Goal: Information Seeking & Learning: Learn about a topic

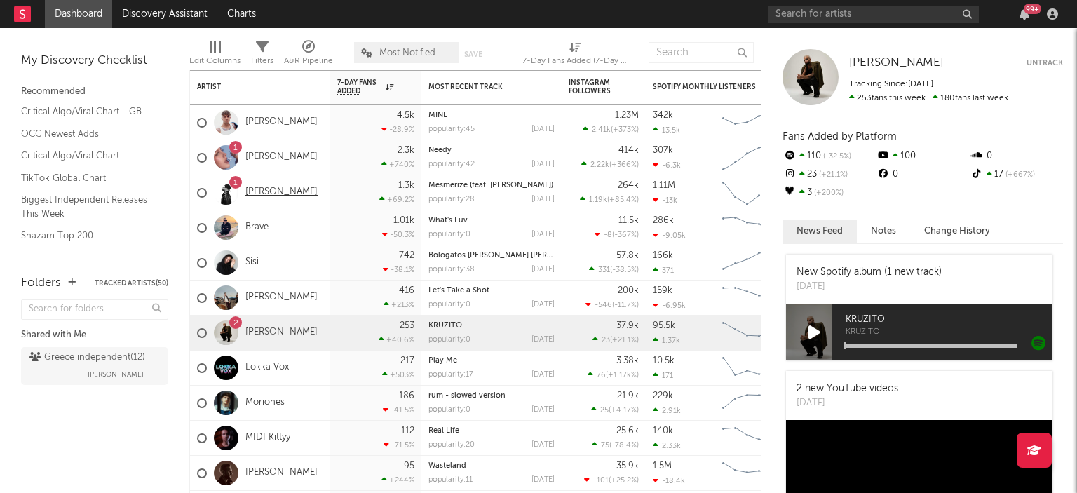
click at [272, 196] on link "[PERSON_NAME]" at bounding box center [281, 193] width 72 height 12
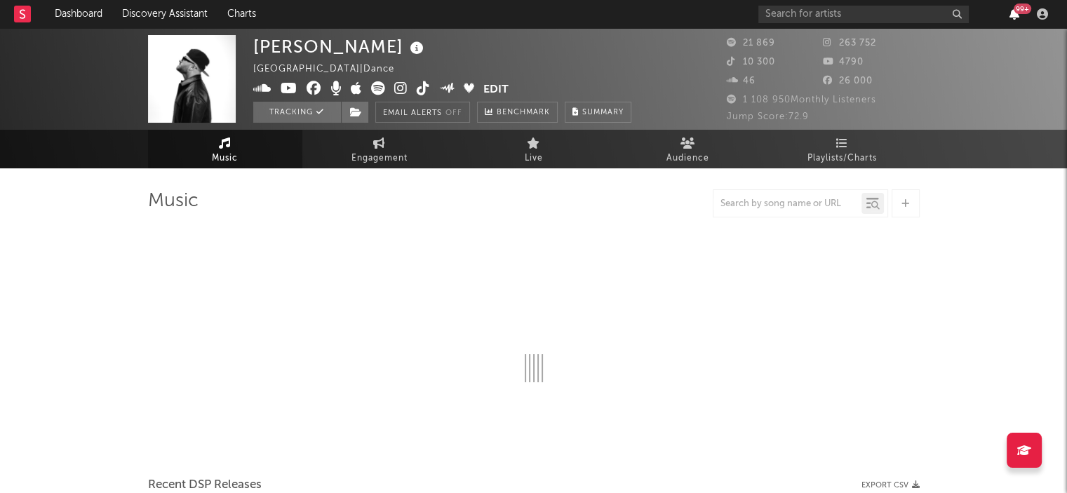
click at [1010, 11] on icon "button" at bounding box center [1014, 13] width 10 height 11
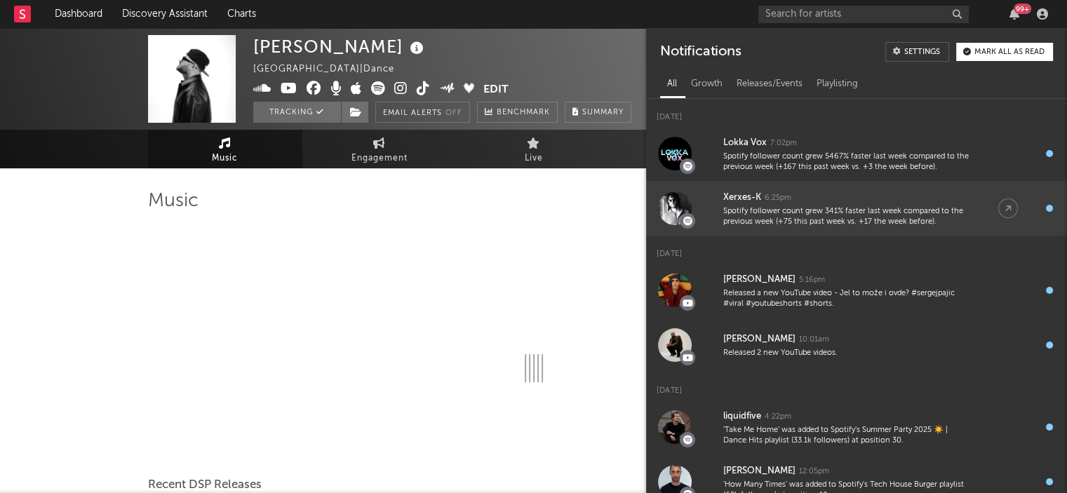
select select "6m"
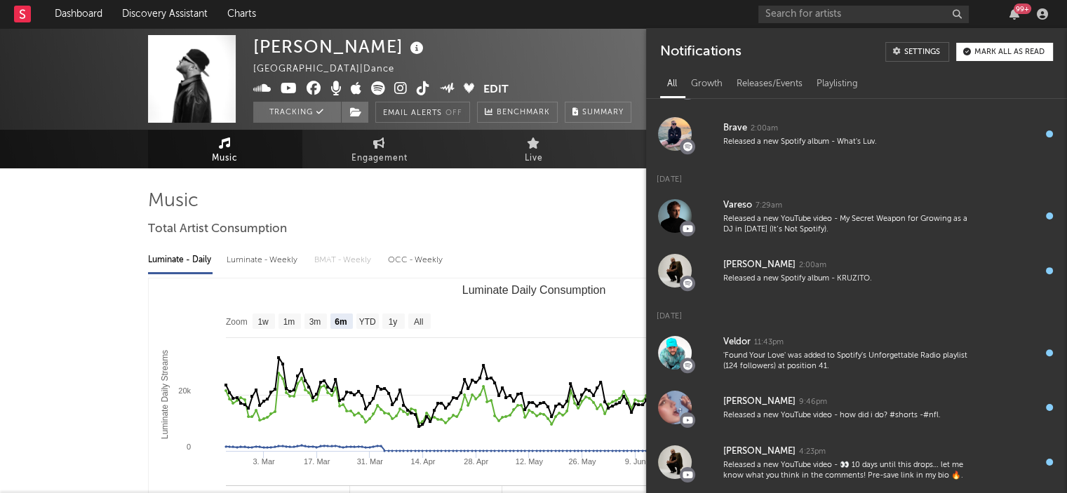
scroll to position [627, 0]
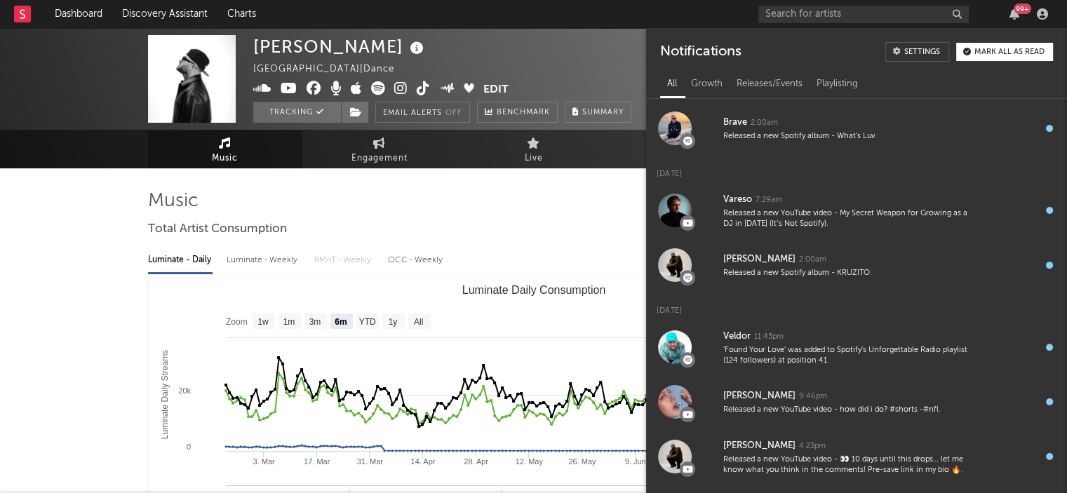
click at [1019, 8] on div "99 +" at bounding box center [1022, 9] width 18 height 11
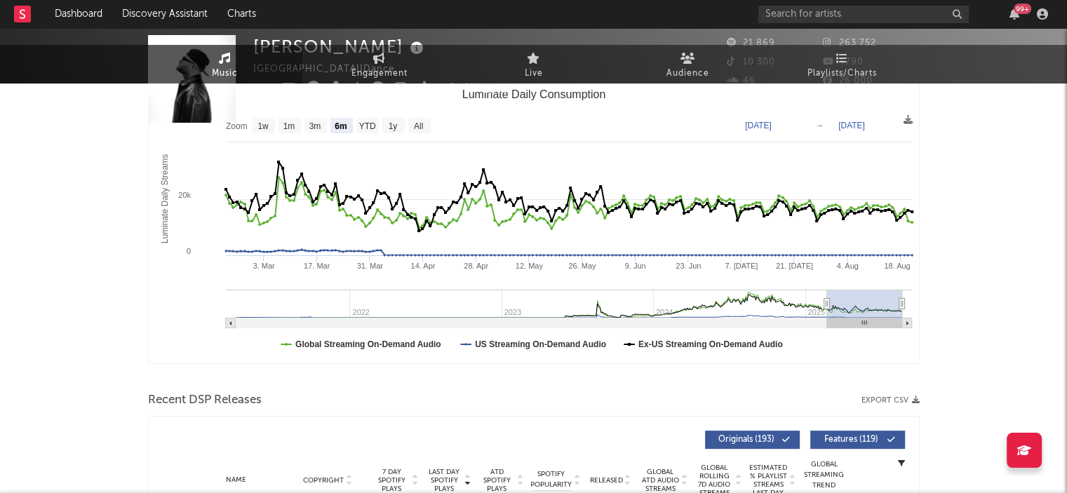
scroll to position [0, 0]
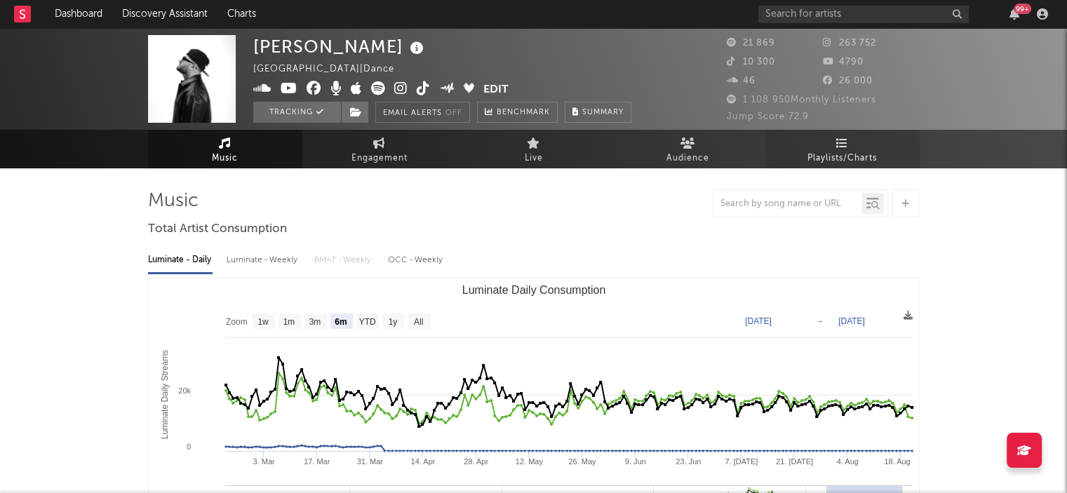
click at [853, 156] on span "Playlists/Charts" at bounding box center [841, 158] width 69 height 17
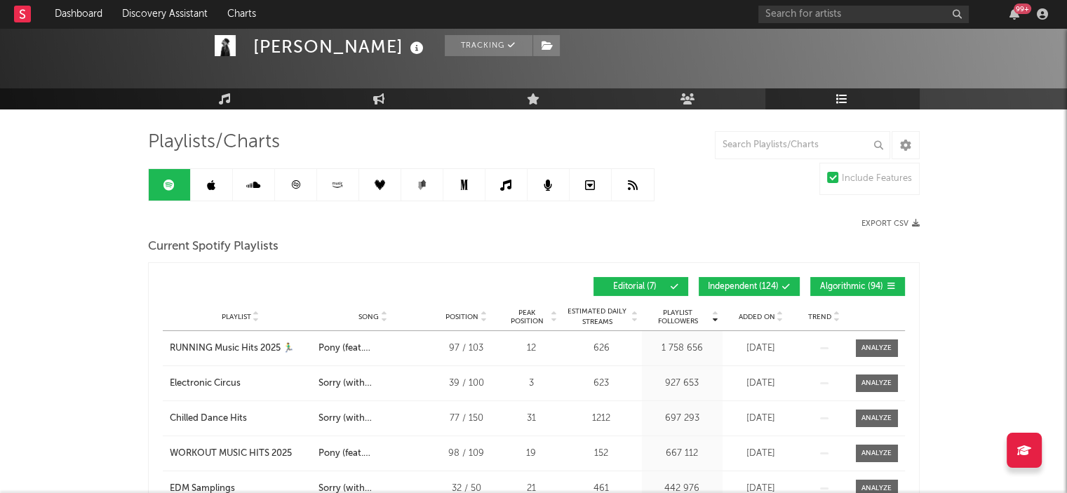
scroll to position [30, 0]
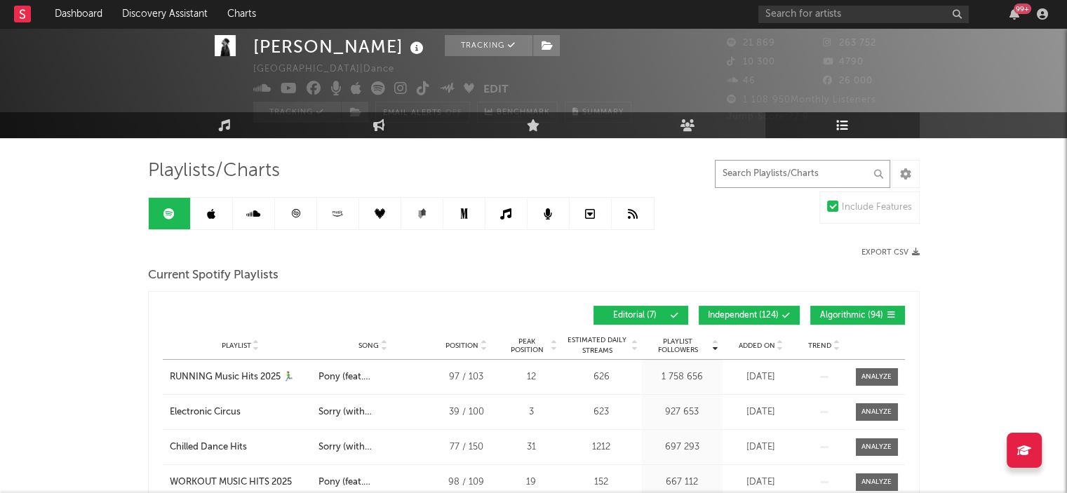
click at [776, 175] on input "text" at bounding box center [802, 174] width 175 height 28
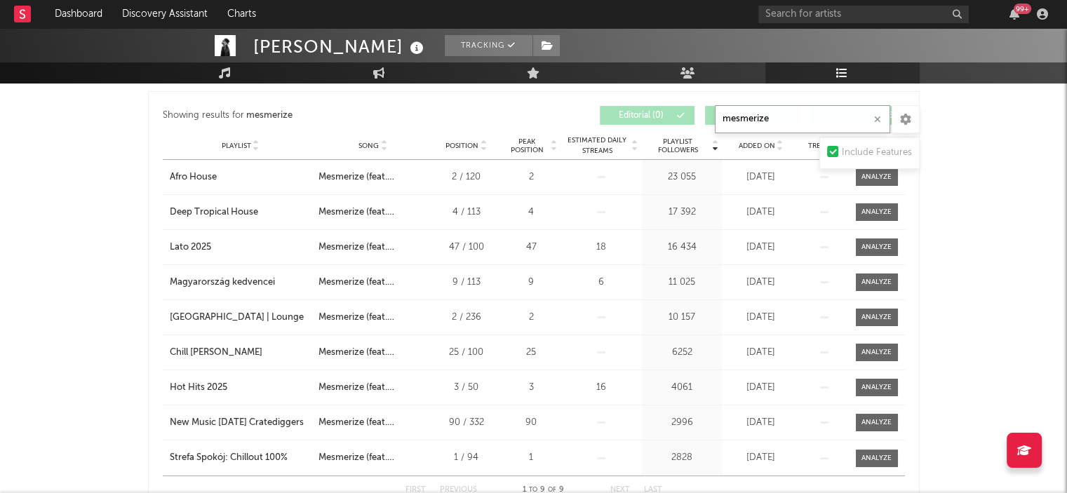
scroll to position [232, 0]
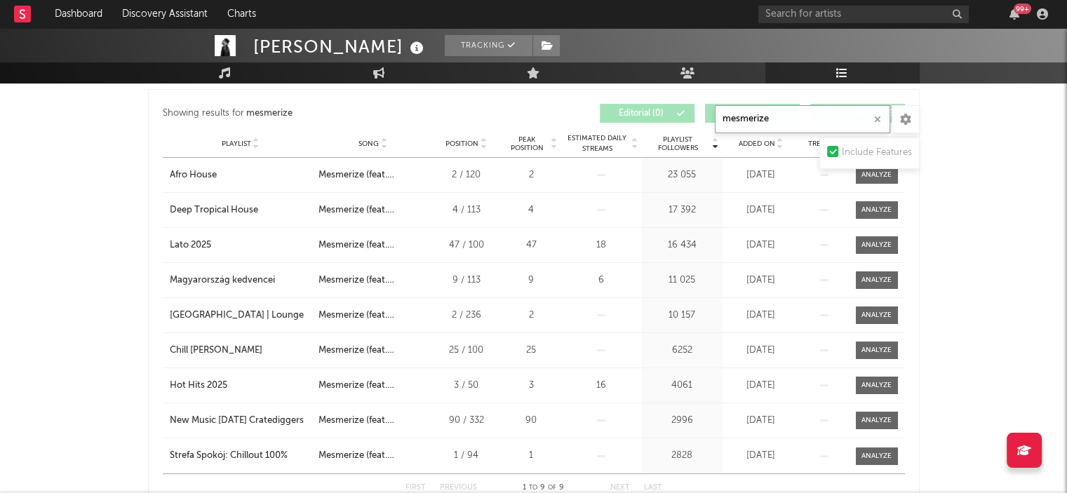
type input "mesmerize"
drag, startPoint x: 664, startPoint y: 175, endPoint x: 703, endPoint y: 170, distance: 39.6
click at [703, 170] on div "23 055" at bounding box center [682, 175] width 74 height 14
drag, startPoint x: 675, startPoint y: 210, endPoint x: 709, endPoint y: 209, distance: 34.4
click at [709, 209] on div "17 392" at bounding box center [682, 210] width 74 height 14
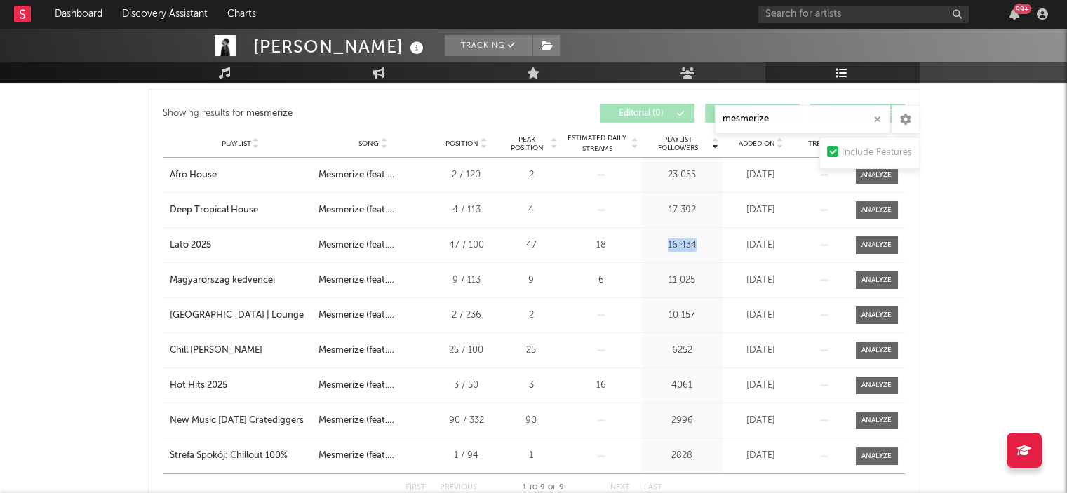
drag, startPoint x: 668, startPoint y: 245, endPoint x: 706, endPoint y: 248, distance: 38.7
click at [706, 248] on div "16 434" at bounding box center [682, 245] width 74 height 14
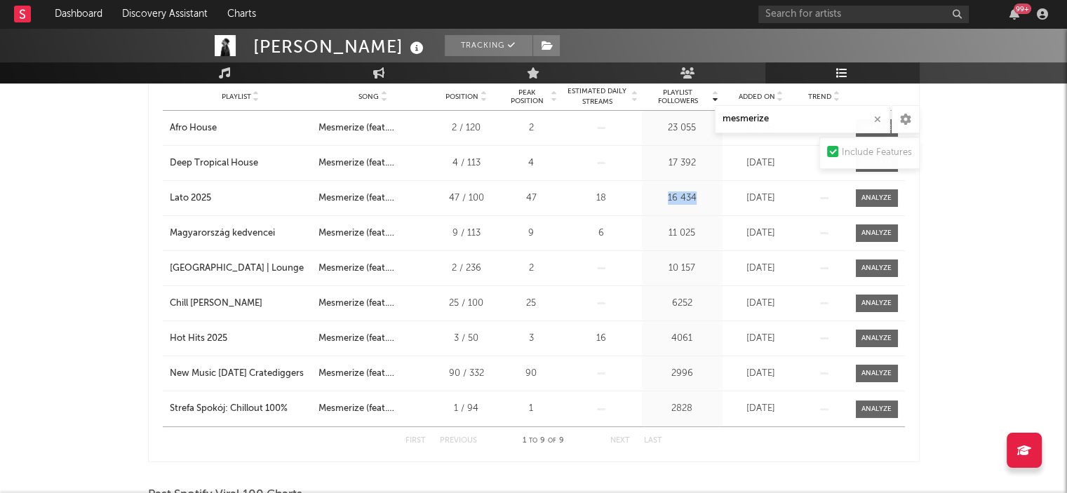
scroll to position [280, 0]
drag, startPoint x: 670, startPoint y: 269, endPoint x: 711, endPoint y: 267, distance: 40.7
click at [710, 267] on div "10 157" at bounding box center [682, 268] width 74 height 14
drag, startPoint x: 673, startPoint y: 294, endPoint x: 704, endPoint y: 294, distance: 30.9
click at [703, 294] on div "Playlist Followers 6252" at bounding box center [682, 302] width 81 height 34
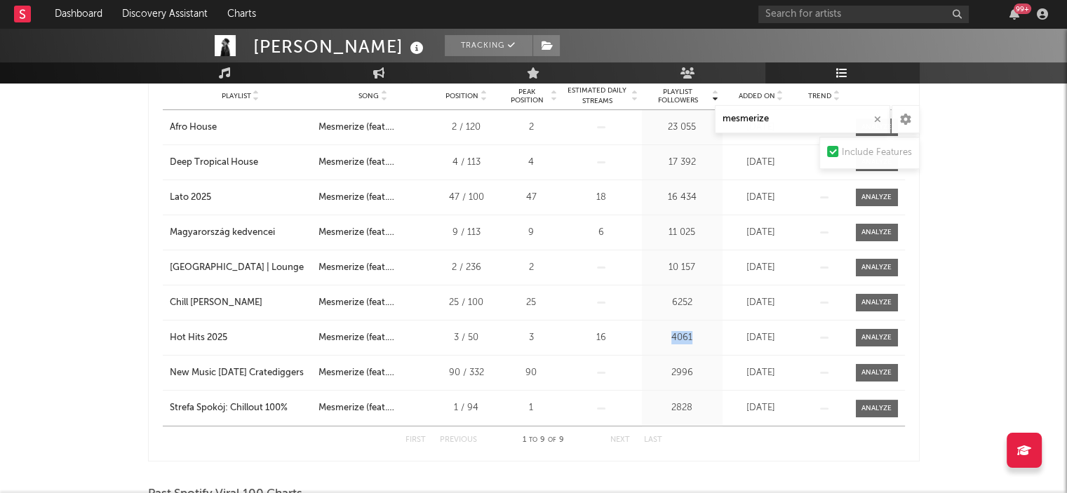
drag, startPoint x: 674, startPoint y: 343, endPoint x: 704, endPoint y: 341, distance: 30.2
click at [702, 340] on div "Playlist Followers 4061" at bounding box center [682, 337] width 81 height 34
drag, startPoint x: 694, startPoint y: 377, endPoint x: 703, endPoint y: 377, distance: 8.4
click at [703, 377] on div "2996" at bounding box center [682, 373] width 74 height 14
click at [703, 378] on div "2996" at bounding box center [682, 373] width 74 height 14
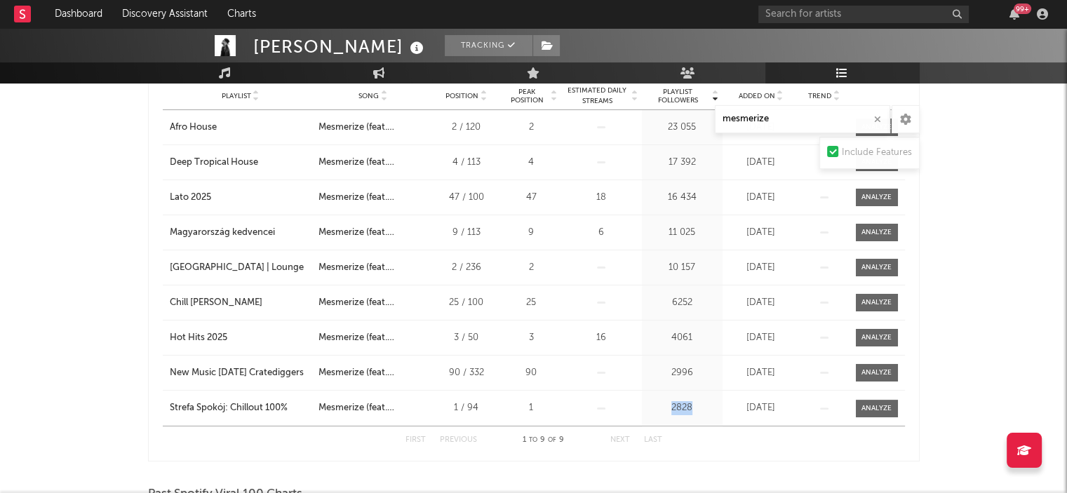
drag, startPoint x: 670, startPoint y: 404, endPoint x: 712, endPoint y: 408, distance: 42.3
click at [712, 408] on div "2828" at bounding box center [682, 408] width 74 height 14
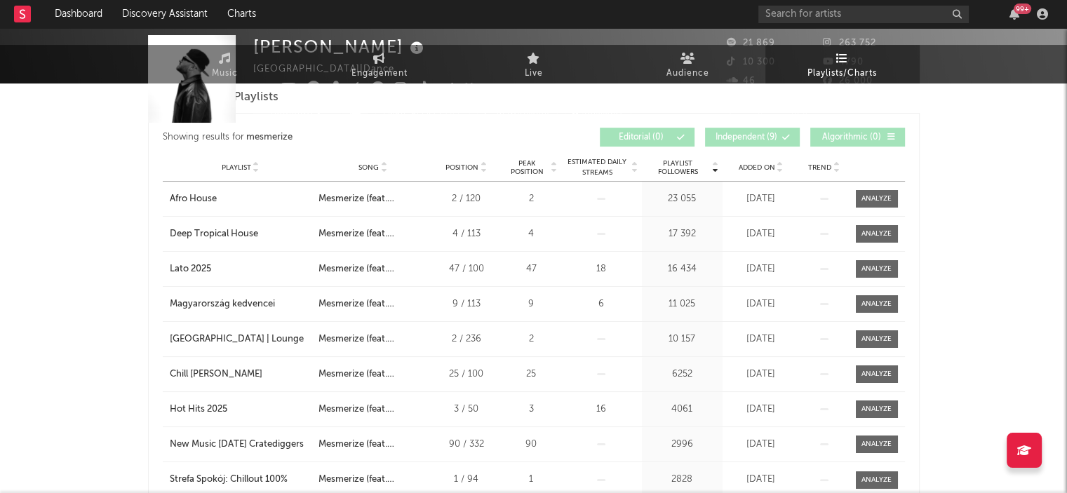
scroll to position [0, 0]
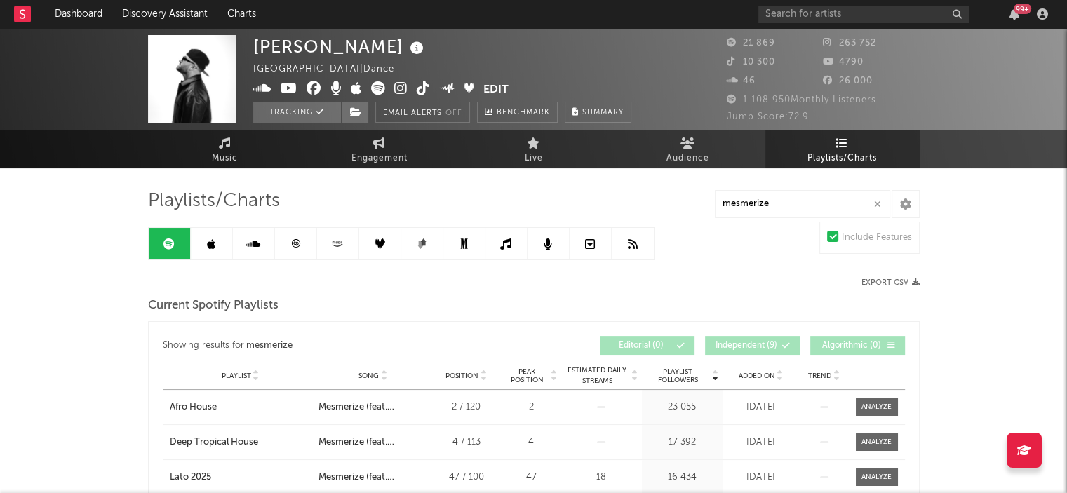
click at [205, 247] on link at bounding box center [212, 244] width 42 height 32
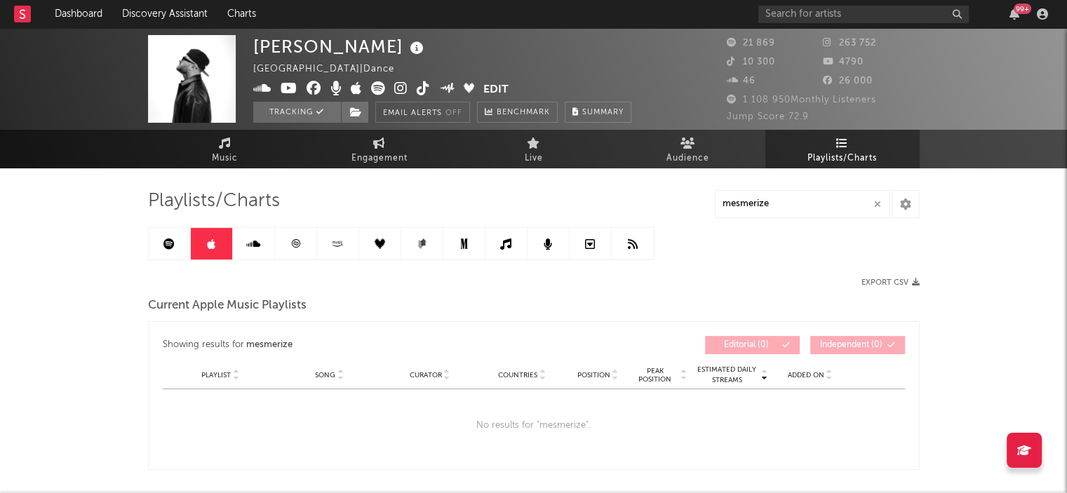
click at [255, 249] on icon at bounding box center [253, 243] width 14 height 11
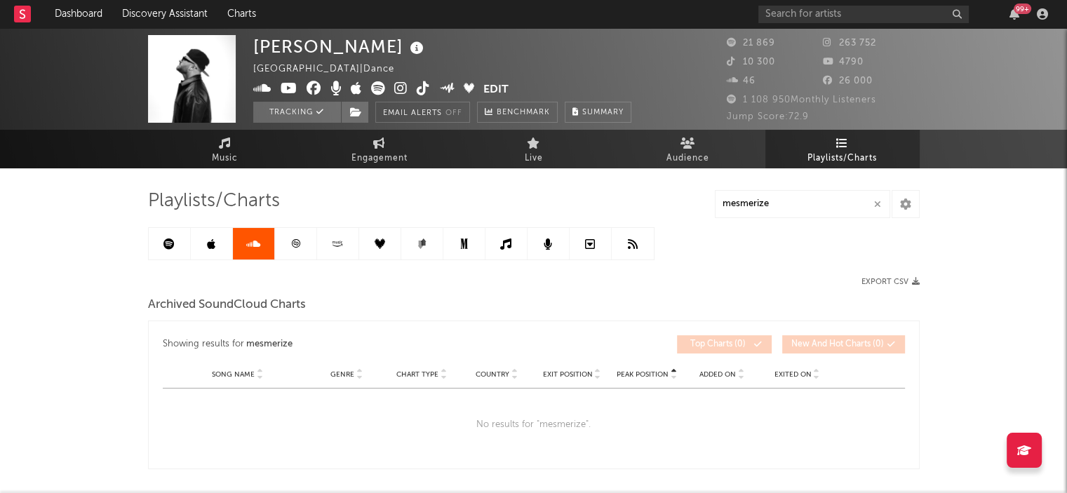
click at [292, 248] on icon at bounding box center [295, 243] width 11 height 11
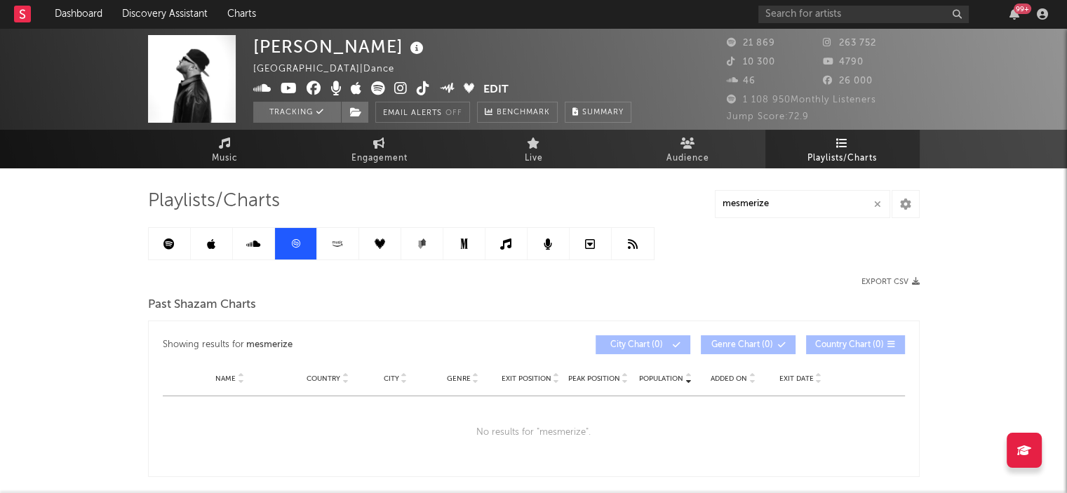
click at [349, 243] on link at bounding box center [338, 244] width 42 height 32
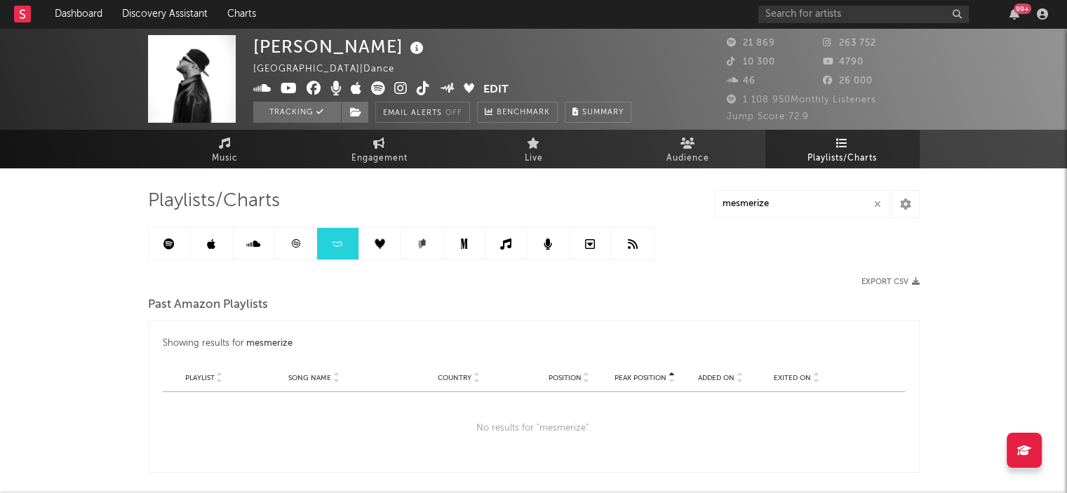
click at [379, 243] on icon at bounding box center [379, 243] width 11 height 11
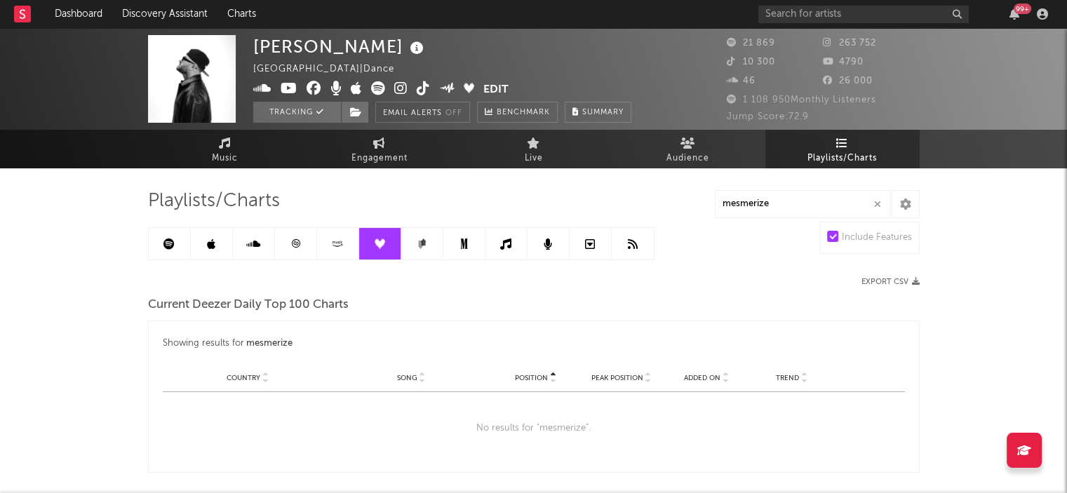
click at [418, 243] on icon at bounding box center [420, 245] width 6 height 8
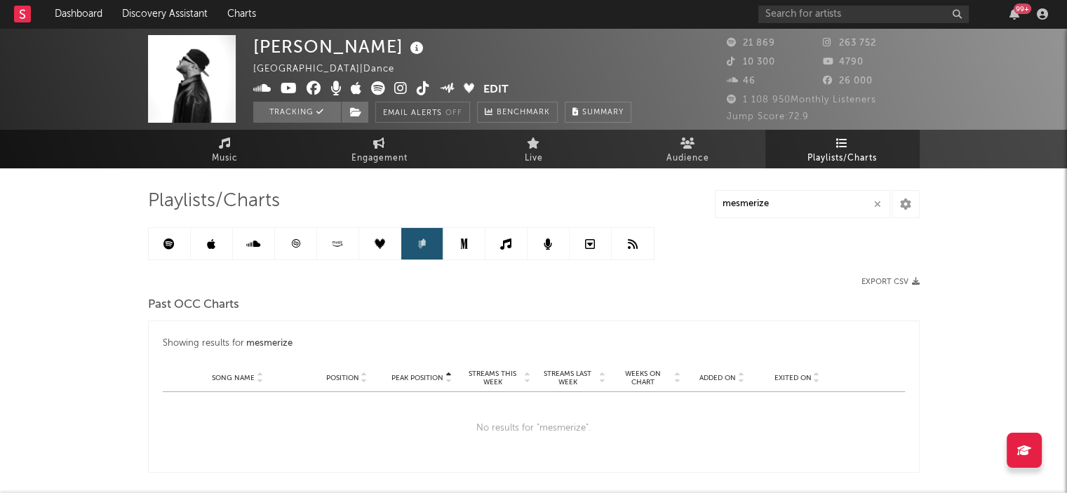
click at [454, 241] on link at bounding box center [464, 244] width 42 height 32
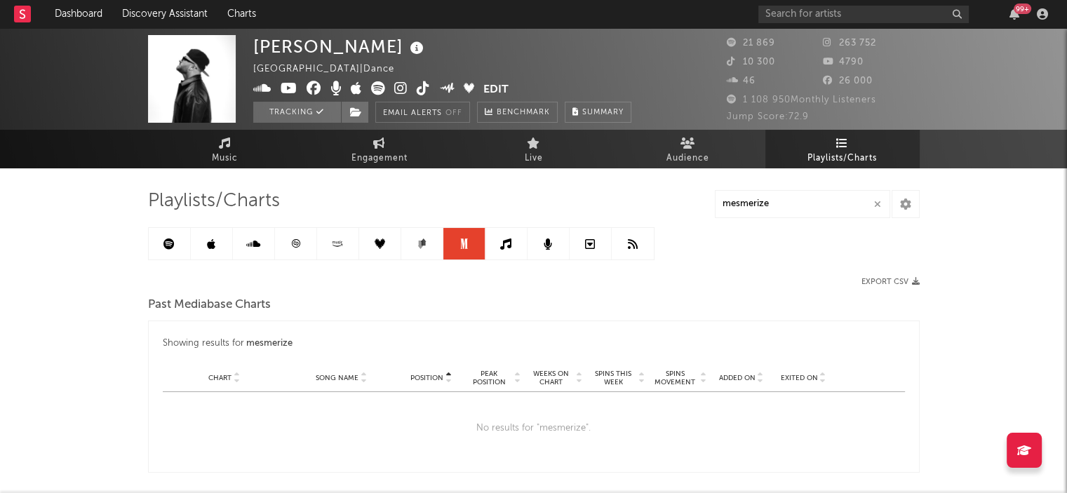
click at [507, 243] on icon at bounding box center [505, 243] width 11 height 11
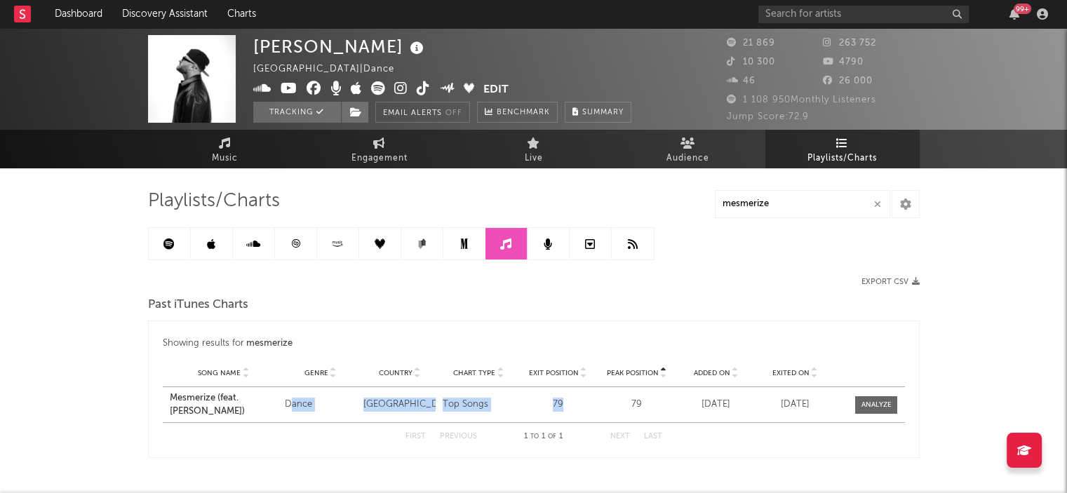
drag, startPoint x: 290, startPoint y: 403, endPoint x: 583, endPoint y: 402, distance: 293.8
click at [583, 402] on div "Song Name [PERSON_NAME] (feat. [PERSON_NAME]) Genre Dance Country Turkey Chart …" at bounding box center [534, 404] width 742 height 35
click at [583, 402] on div "79" at bounding box center [558, 405] width 72 height 14
click at [548, 241] on icon at bounding box center [547, 243] width 8 height 11
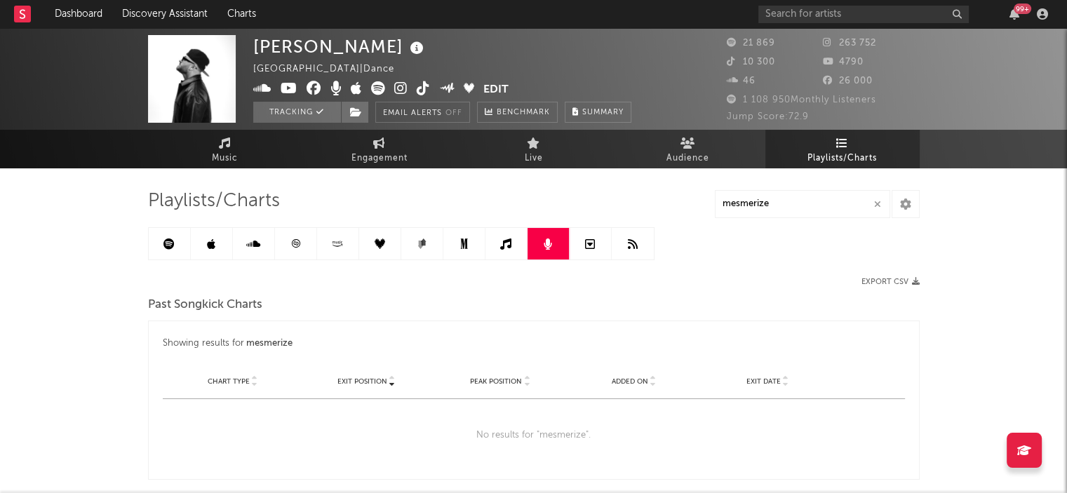
click at [597, 244] on link at bounding box center [590, 244] width 42 height 32
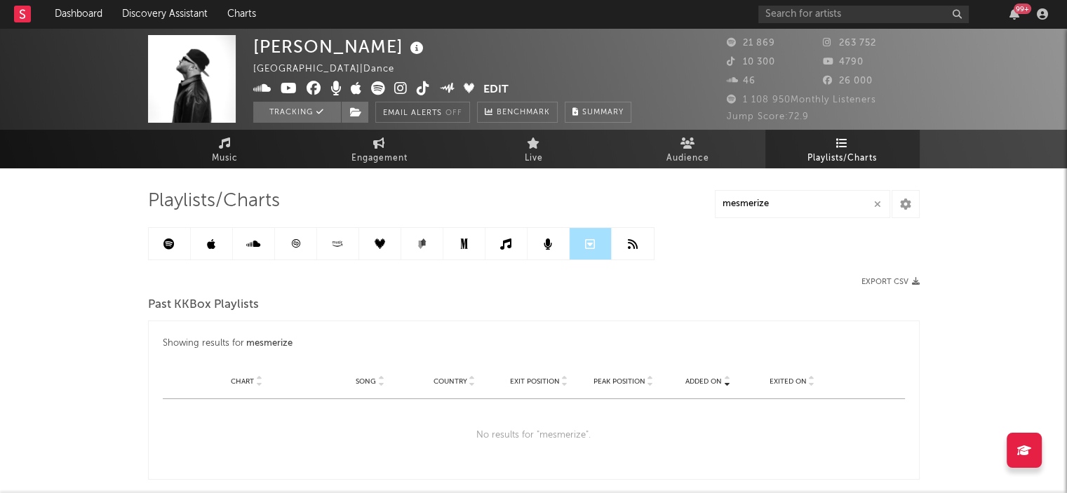
click at [630, 245] on icon at bounding box center [633, 243] width 10 height 11
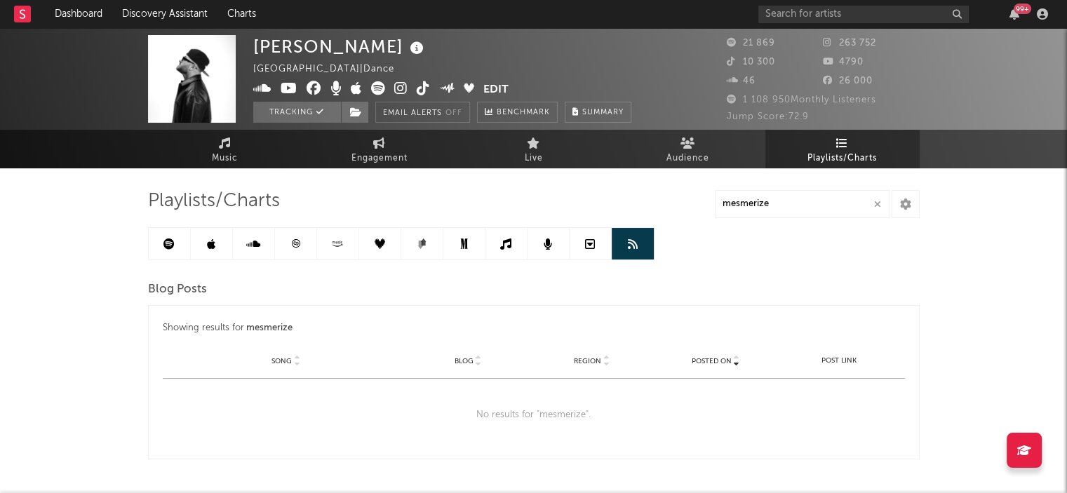
click at [504, 252] on link at bounding box center [506, 244] width 42 height 32
